Goal: Information Seeking & Learning: Find specific page/section

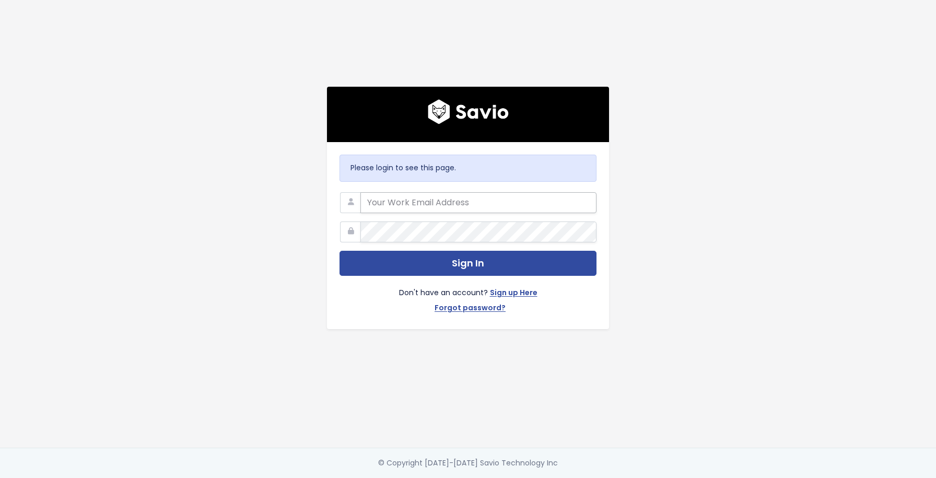
click at [442, 208] on input "email" at bounding box center [479, 202] width 236 height 21
type input "florian@picdrop.com"
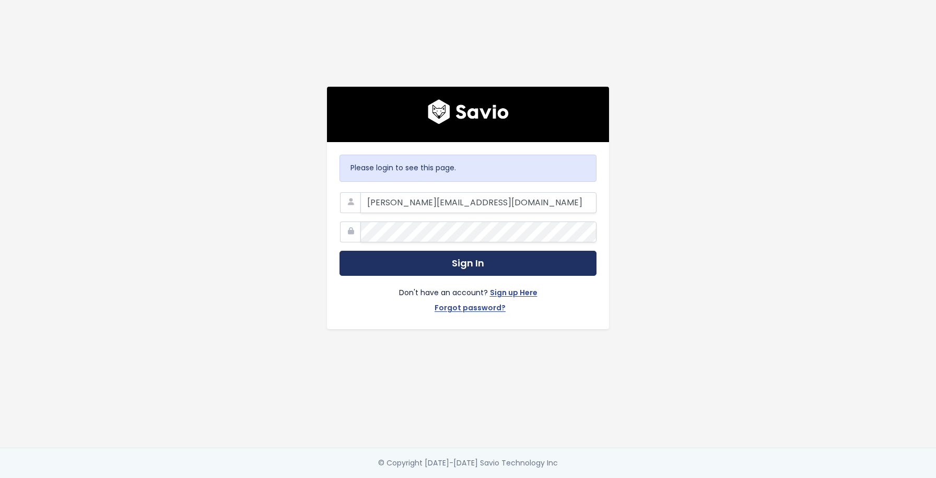
click at [404, 263] on button "Sign In" at bounding box center [468, 264] width 257 height 26
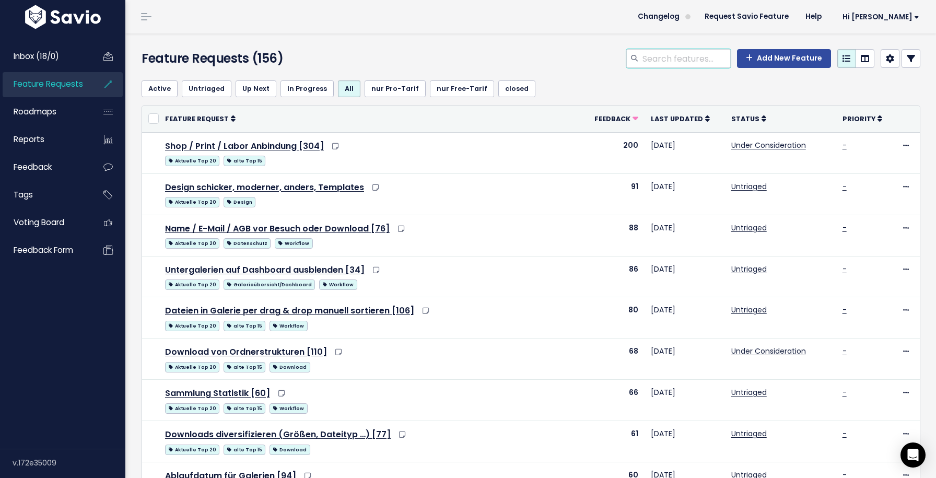
click at [654, 55] on input "search" at bounding box center [686, 58] width 89 height 19
type input "drag"
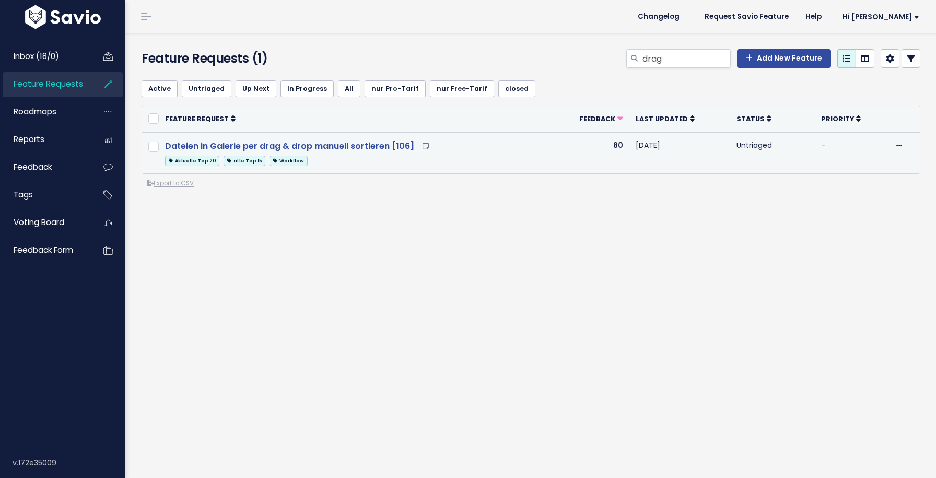
click at [306, 144] on link "Dateien in Galerie per drag & drop manuell sortieren [106]" at bounding box center [289, 146] width 249 height 12
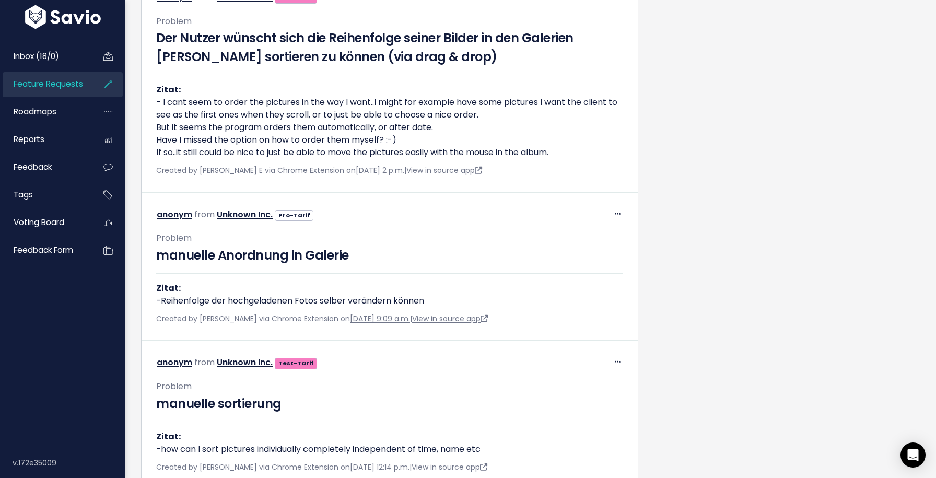
scroll to position [3600, 0]
